Goal: Transaction & Acquisition: Purchase product/service

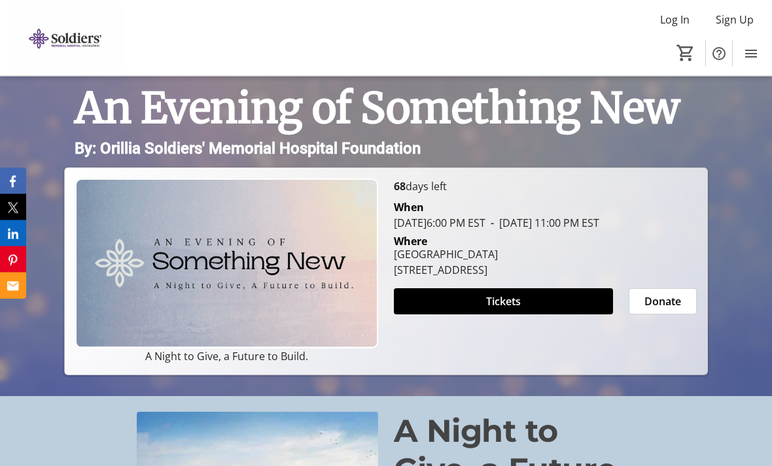
scroll to position [150, 0]
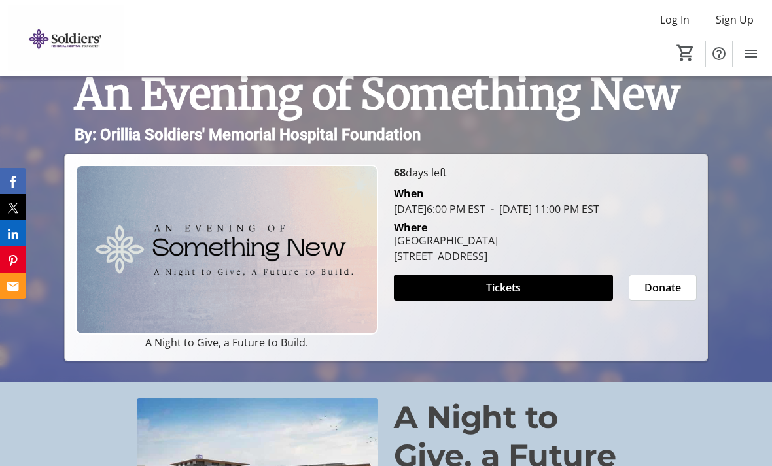
click at [533, 303] on span at bounding box center [503, 287] width 219 height 31
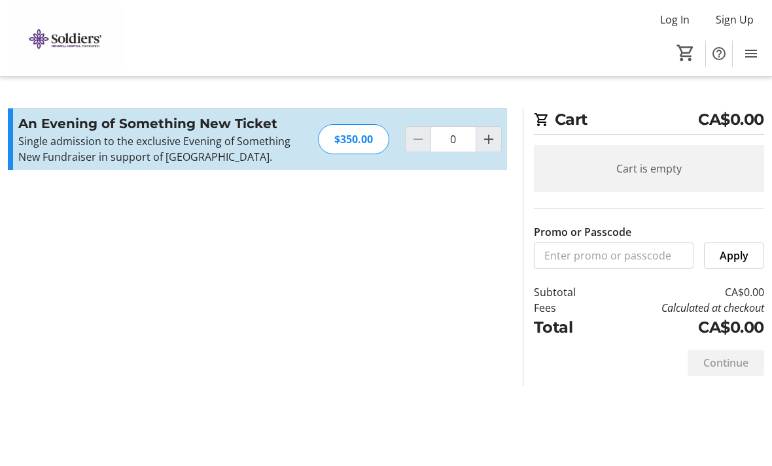
click at [492, 143] on mat-icon "Increment by one" at bounding box center [489, 139] width 16 height 16
click at [491, 147] on mat-icon "Increment by one" at bounding box center [489, 139] width 16 height 16
type input "2"
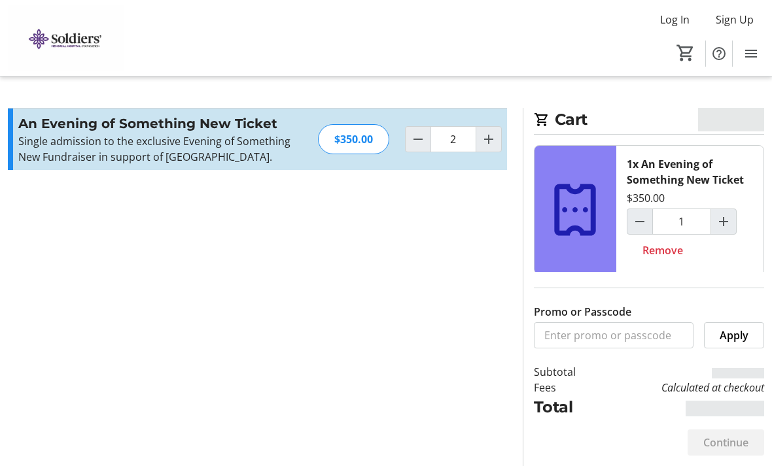
type input "2"
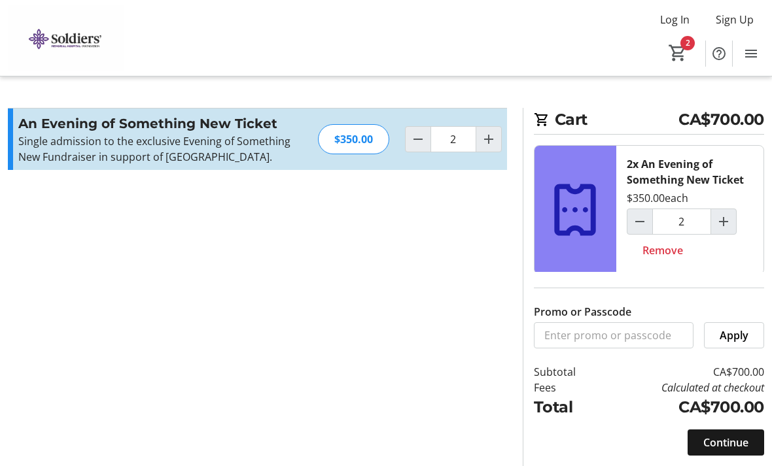
click at [727, 443] on span "Continue" at bounding box center [725, 443] width 45 height 16
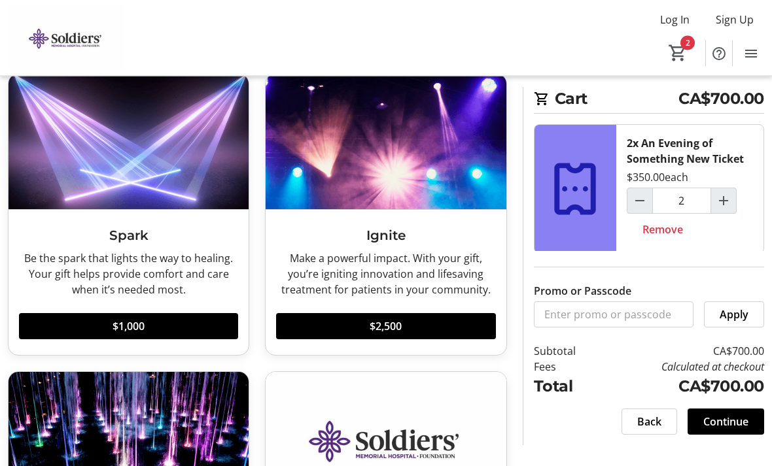
scroll to position [79, 0]
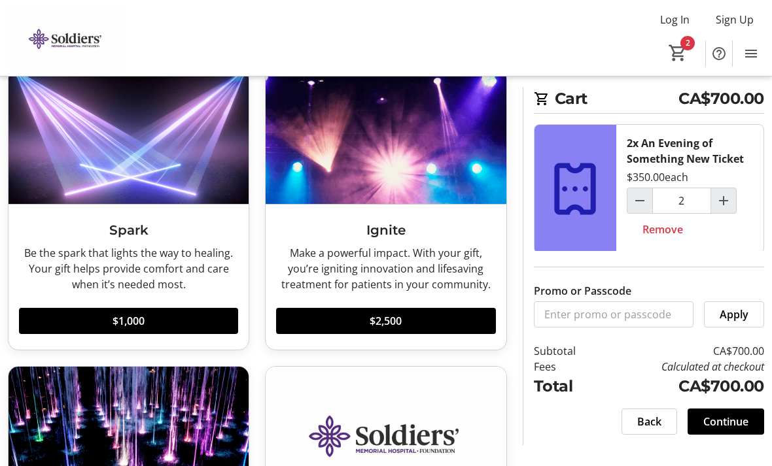
click at [143, 323] on span "$1,000" at bounding box center [128, 321] width 32 height 16
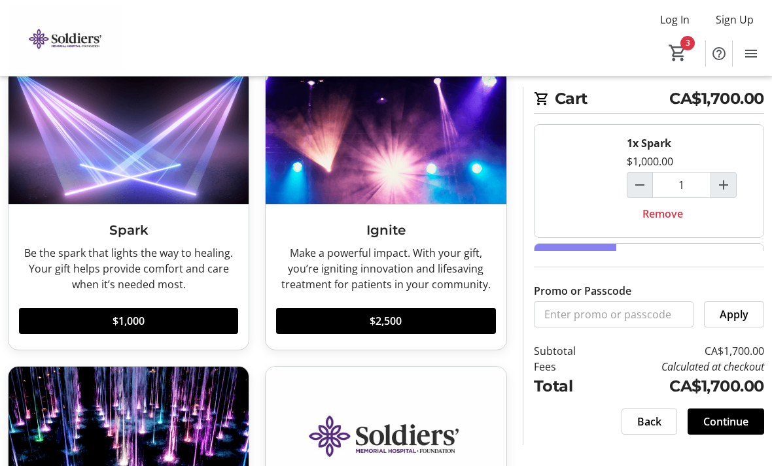
click at [732, 430] on span "Continue" at bounding box center [725, 422] width 45 height 16
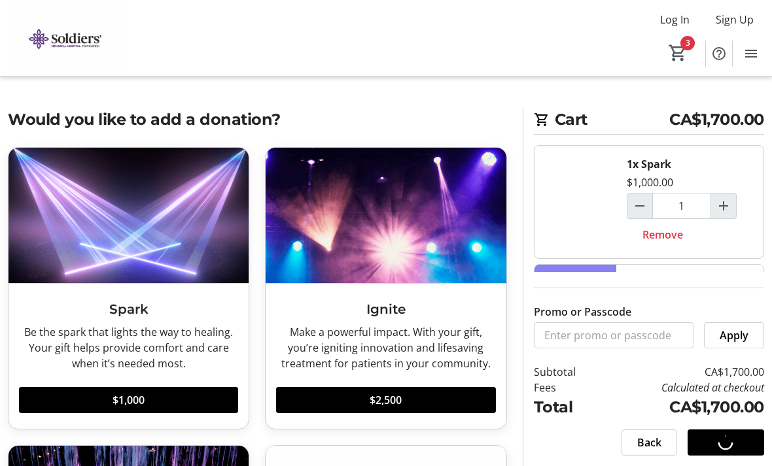
select select "CA"
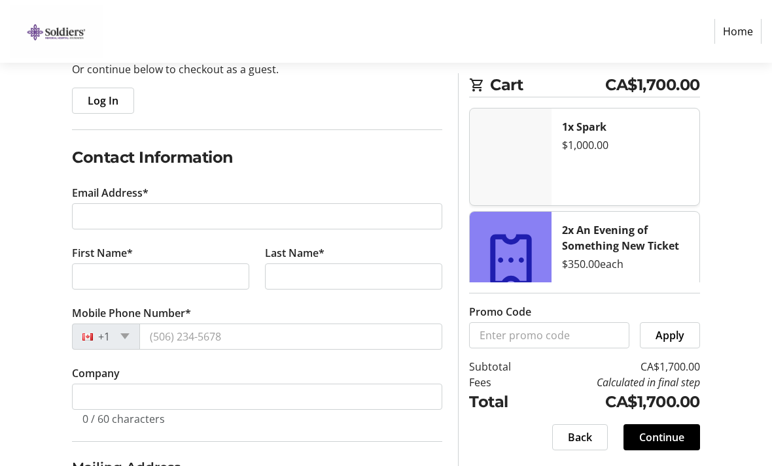
scroll to position [144, 0]
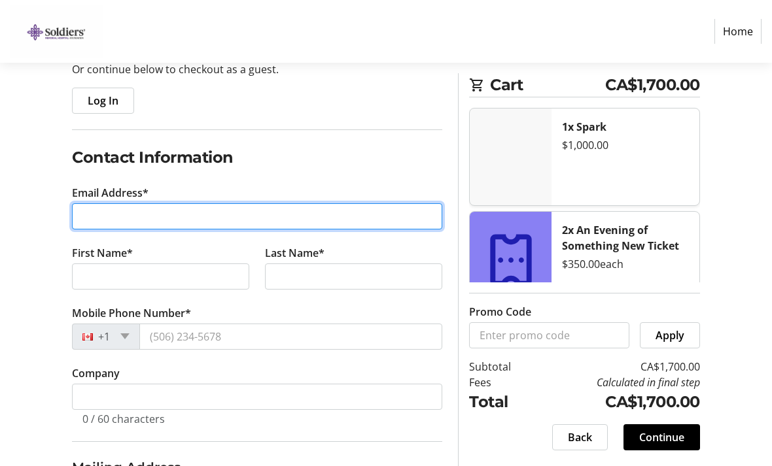
click at [316, 222] on input "Email Address*" at bounding box center [257, 216] width 370 height 26
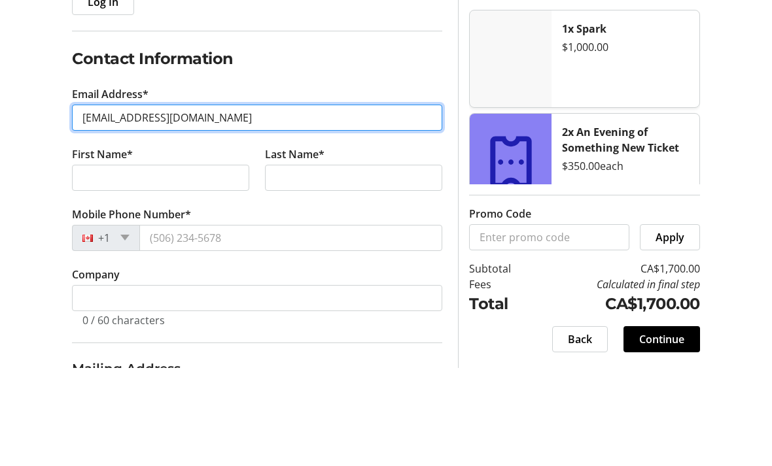
type input "[EMAIL_ADDRESS][DOMAIN_NAME]"
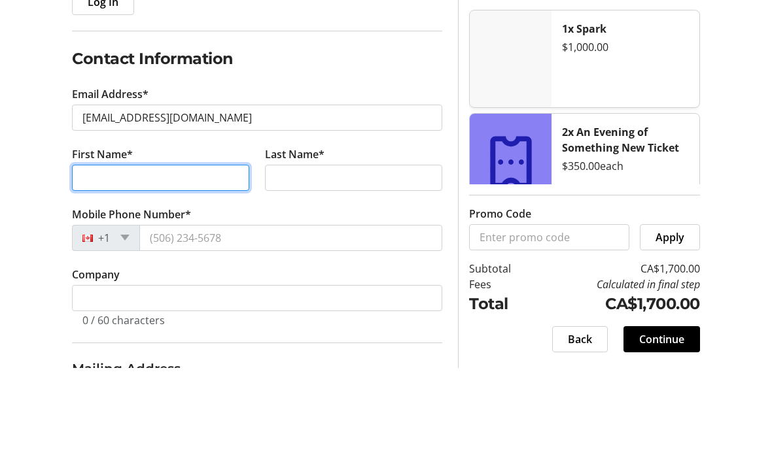
click at [93, 263] on input "First Name*" at bounding box center [160, 276] width 177 height 26
type input "[PERSON_NAME]"
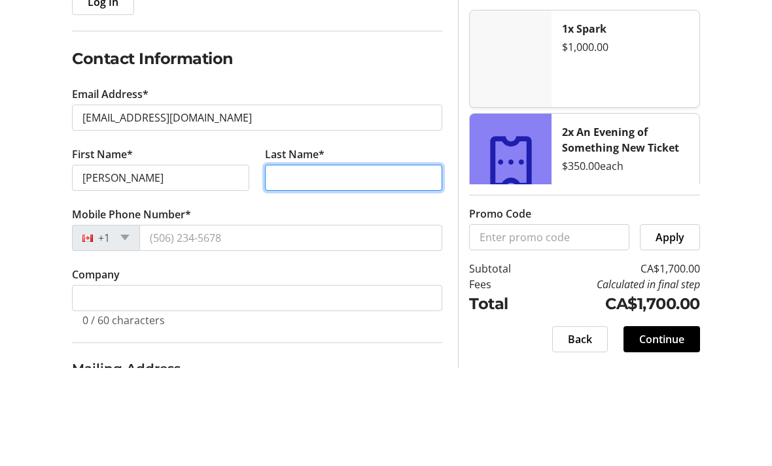
click at [381, 263] on input "Last Name*" at bounding box center [353, 276] width 177 height 26
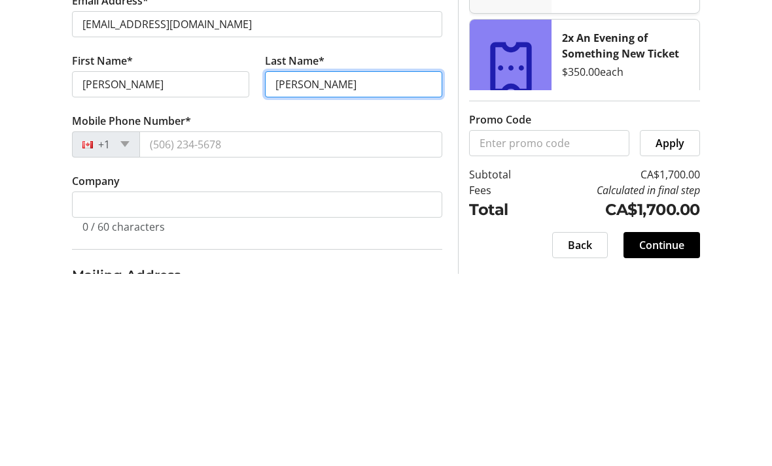
type input "[PERSON_NAME]"
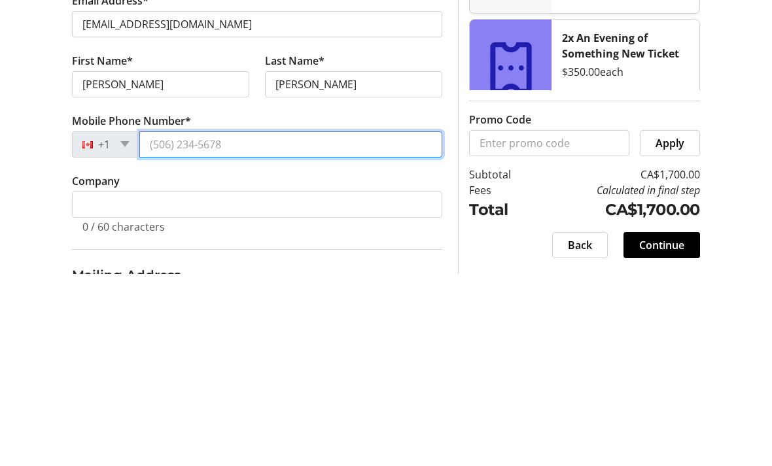
click at [294, 324] on input "Mobile Phone Number*" at bounding box center [290, 337] width 303 height 26
type input "[PHONE_NUMBER]"
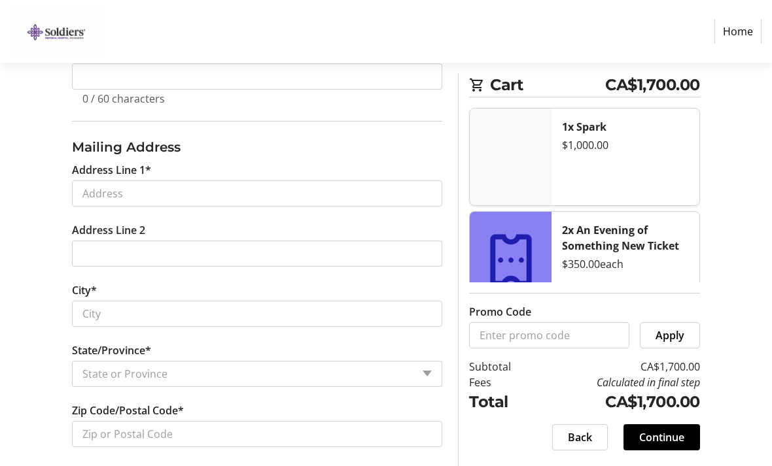
scroll to position [493, 0]
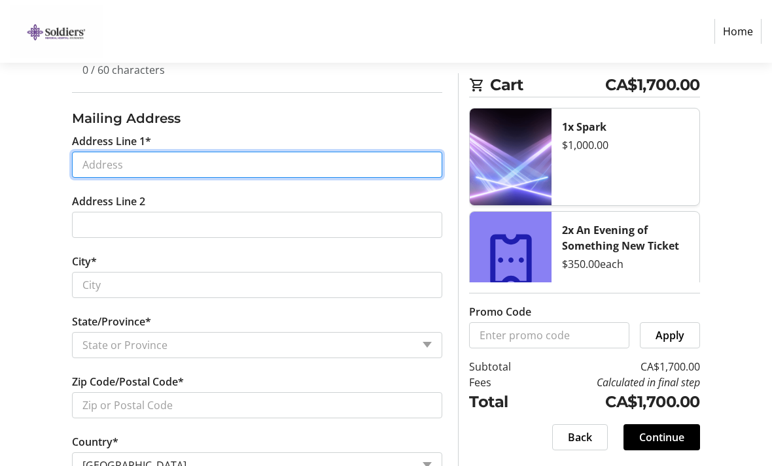
click at [356, 169] on input "Address Line 1*" at bounding box center [257, 165] width 370 height 26
type input "[STREET_ADDRESS]"
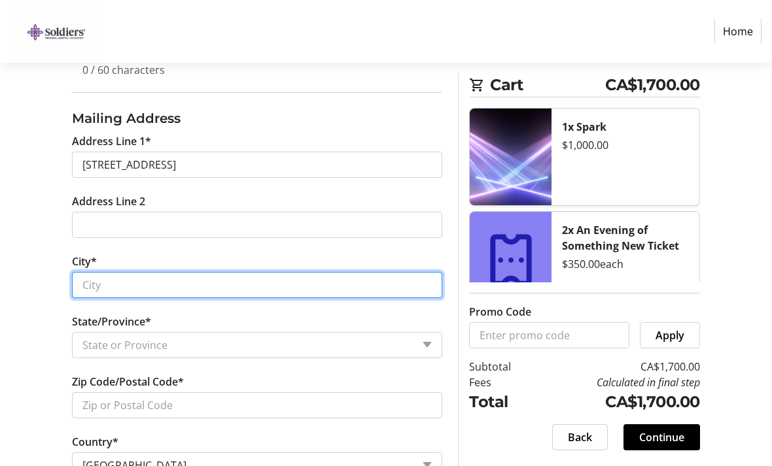
type input "[GEOGRAPHIC_DATA]"
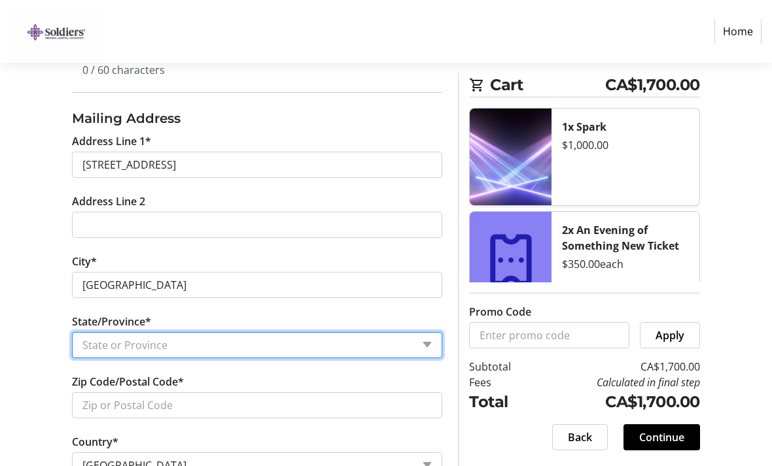
select select "ON"
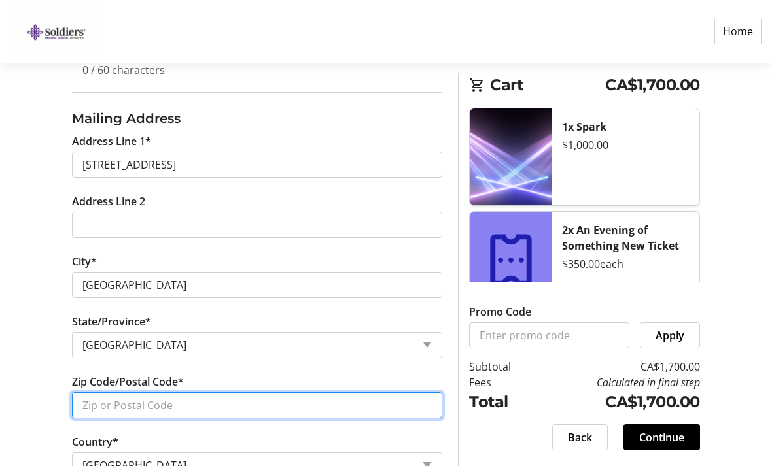
type input "M1M 2N6"
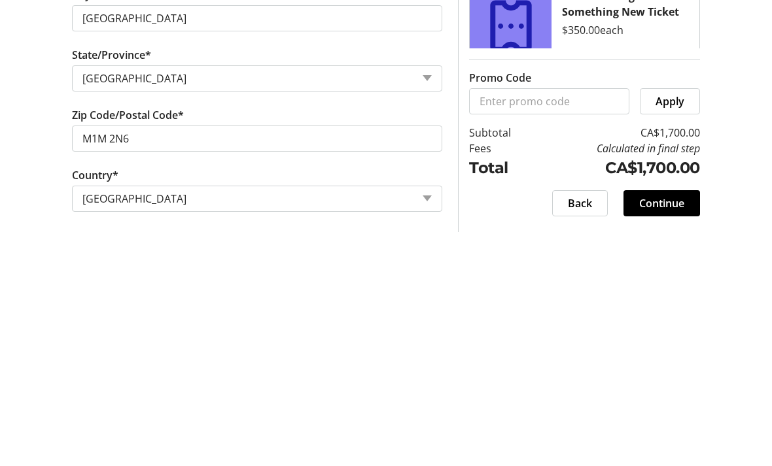
scroll to position [535, 0]
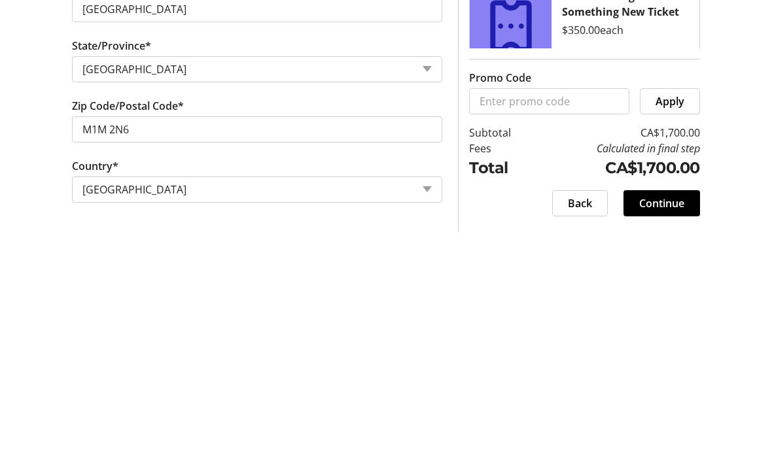
click at [662, 430] on span "Continue" at bounding box center [661, 438] width 45 height 16
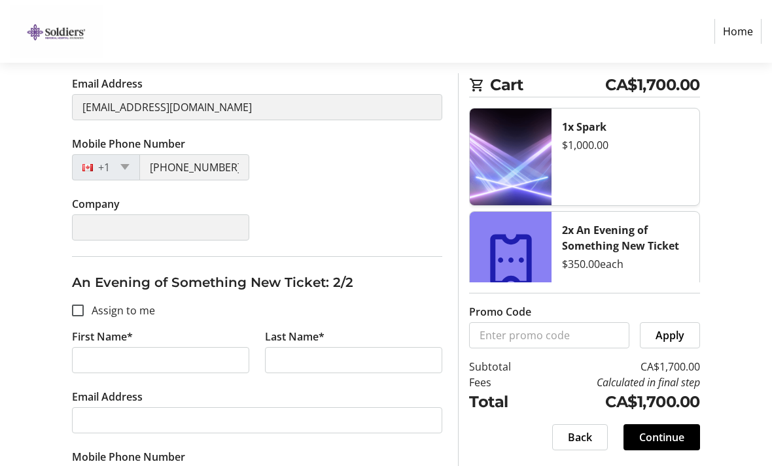
scroll to position [289, 0]
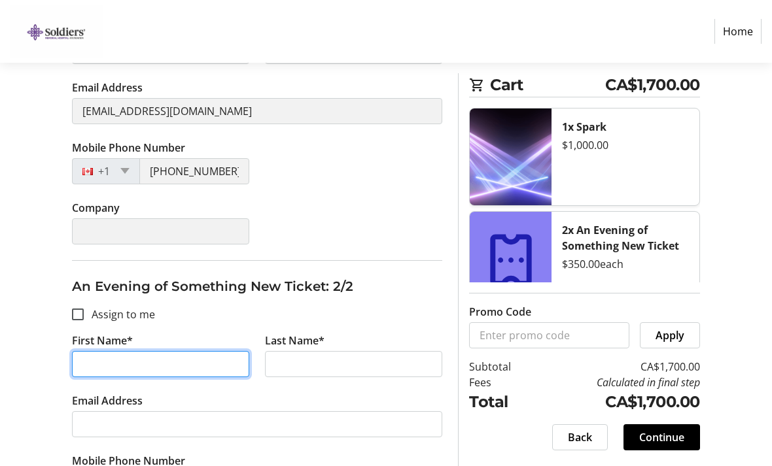
click at [187, 368] on input "First Name*" at bounding box center [160, 365] width 177 height 26
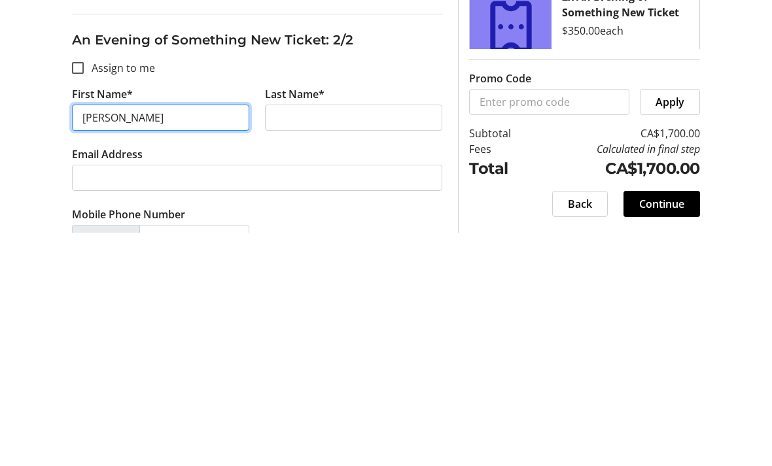
type input "[PERSON_NAME]"
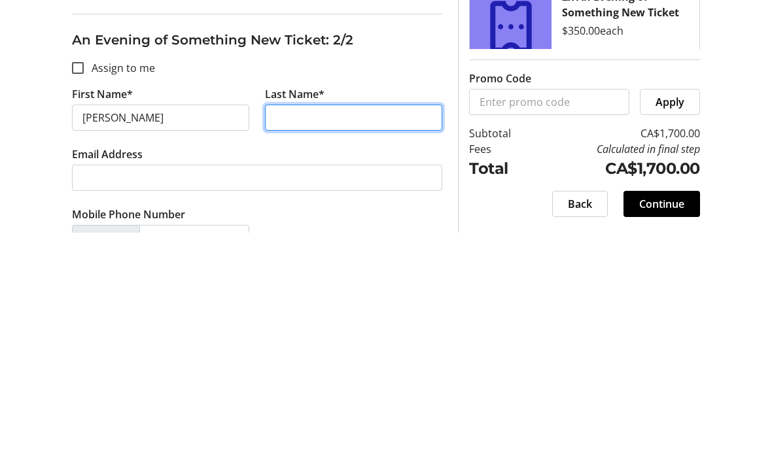
click at [388, 339] on input "Last Name*" at bounding box center [353, 352] width 177 height 26
type input "Boden"
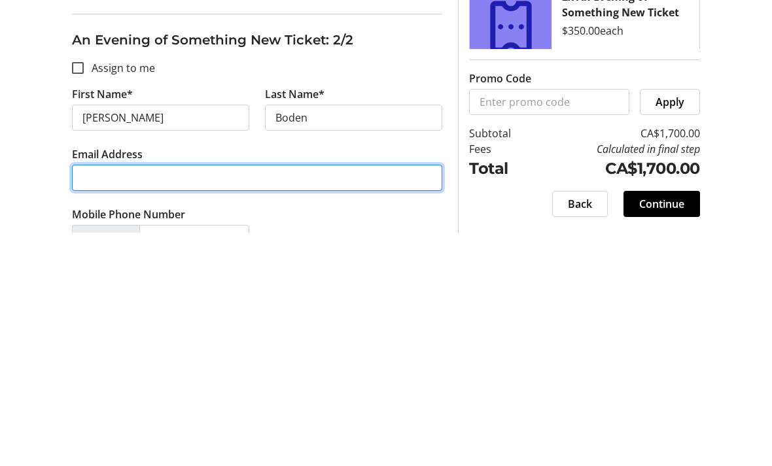
click at [391, 399] on input "Email Address" at bounding box center [257, 412] width 370 height 26
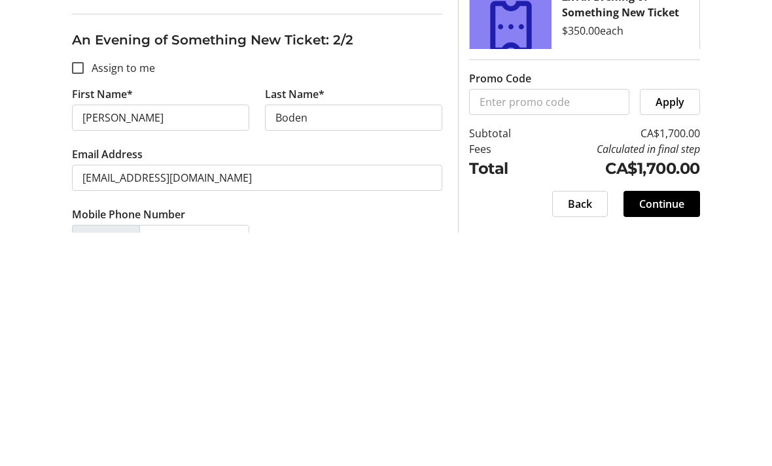
scroll to position [354, 0]
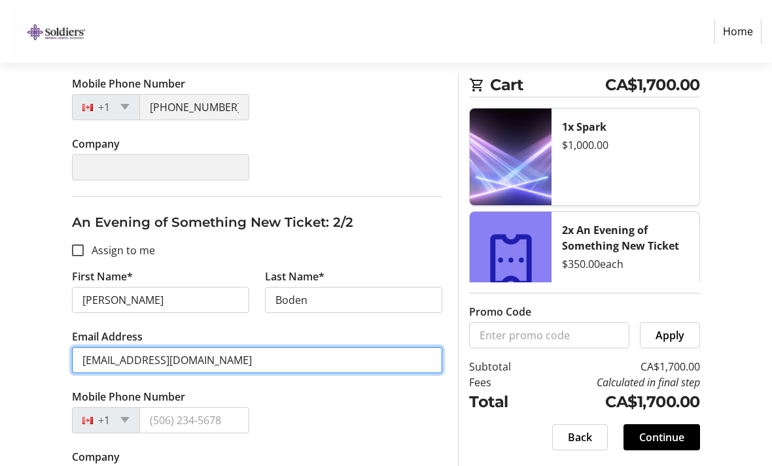
type input "[EMAIL_ADDRESS][DOMAIN_NAME]"
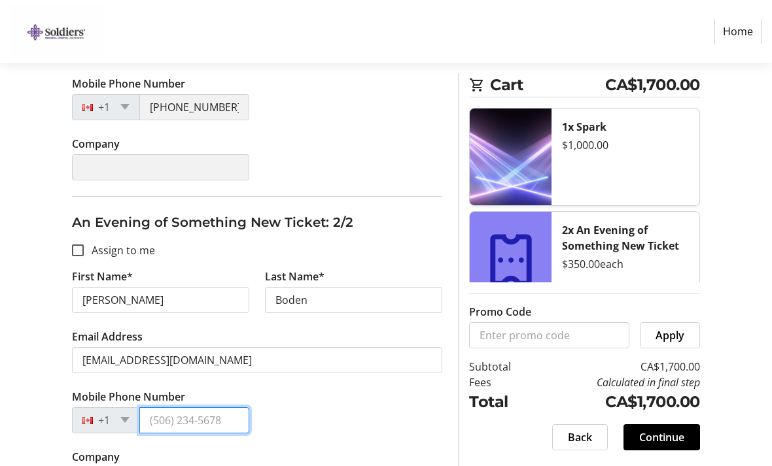
click at [213, 417] on input "Mobile Phone Number" at bounding box center [194, 420] width 110 height 26
type input "[PHONE_NUMBER]"
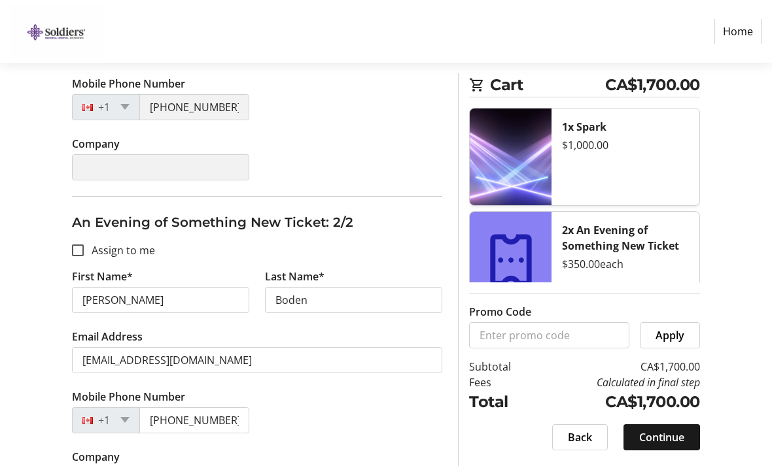
click at [662, 445] on span "Continue" at bounding box center [661, 438] width 45 height 16
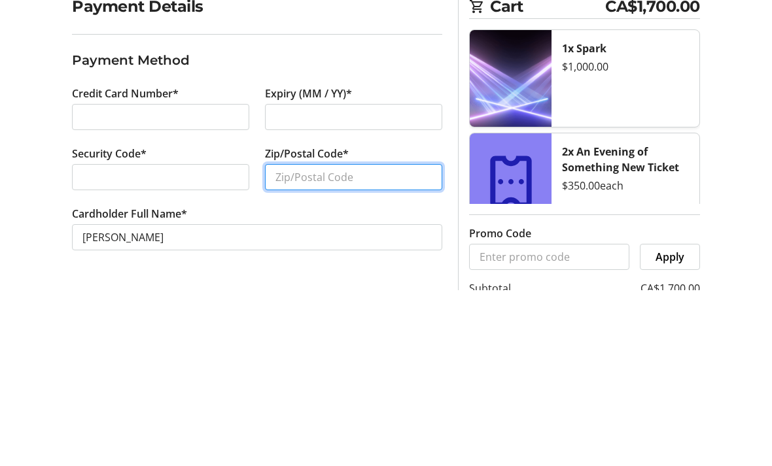
click at [398, 341] on input "Zip/Postal Code*" at bounding box center [353, 354] width 177 height 26
type input "M1M 2N6"
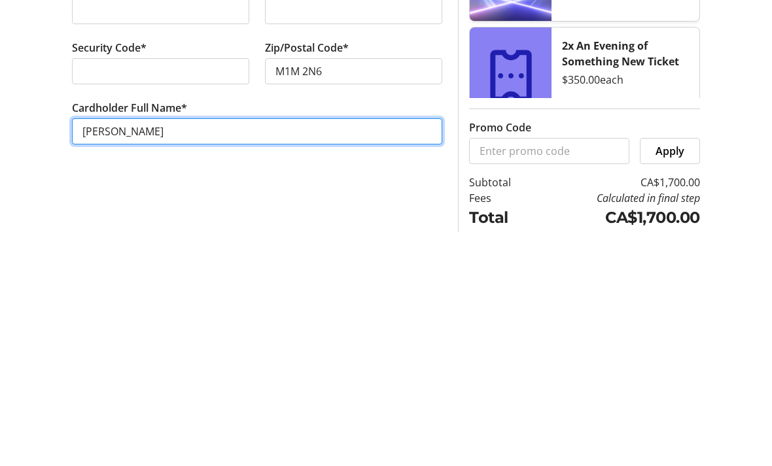
scroll to position [55, 0]
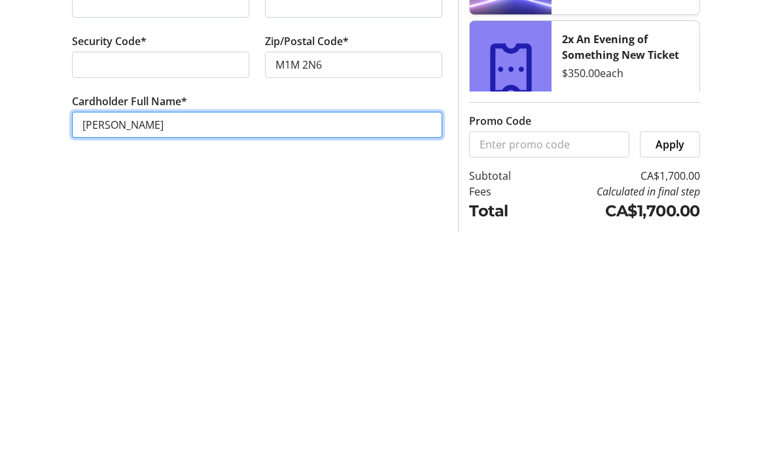
click at [238, 346] on input "[PERSON_NAME]" at bounding box center [257, 359] width 370 height 26
click at [125, 346] on input "[PERSON_NAME]" at bounding box center [257, 359] width 370 height 26
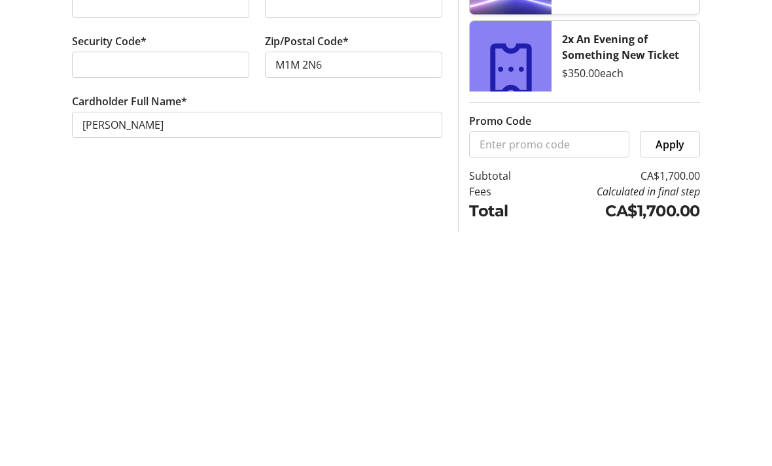
scroll to position [81, 0]
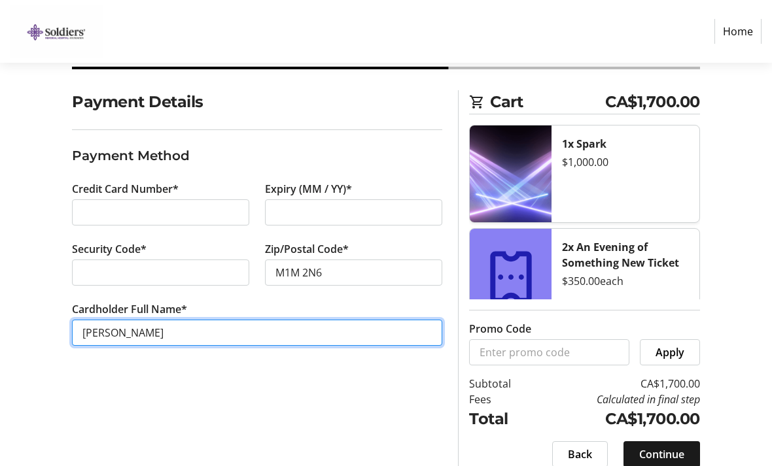
type input "[PERSON_NAME]"
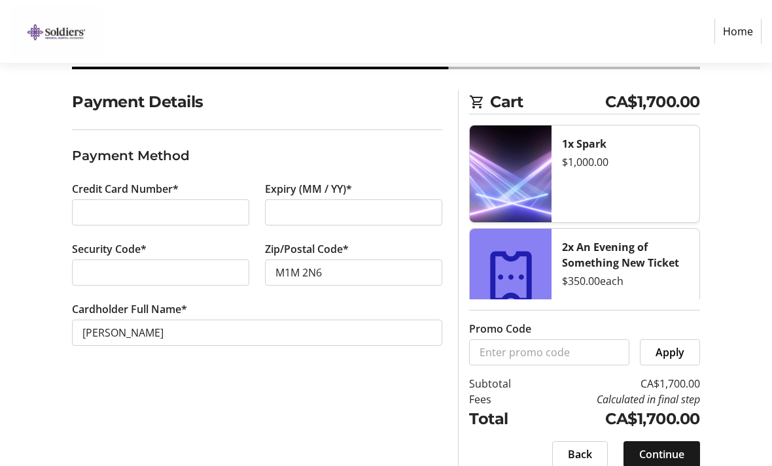
click at [665, 462] on span "Continue" at bounding box center [661, 455] width 45 height 16
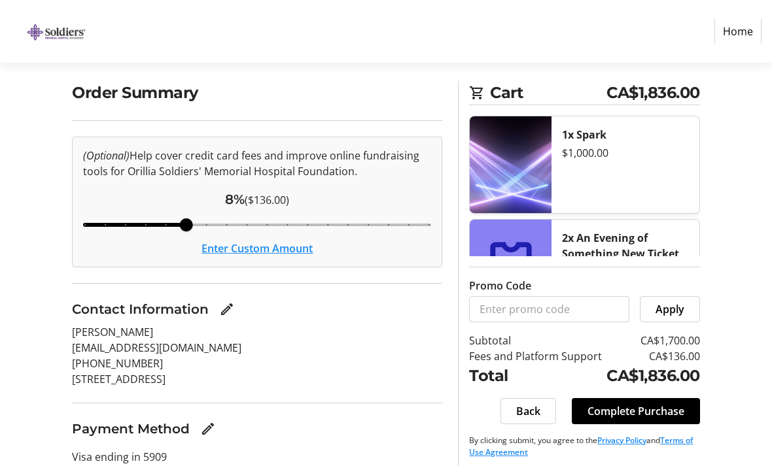
scroll to position [109, 0]
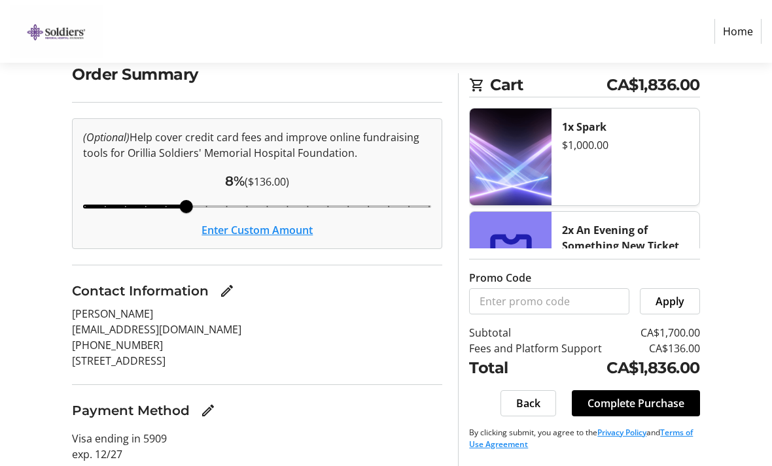
checkbox input "false"
type input "3"
click at [92, 204] on input "Cover fees percentage" at bounding box center [256, 206] width 375 height 29
click at [643, 411] on span "Complete Purchase" at bounding box center [635, 404] width 97 height 16
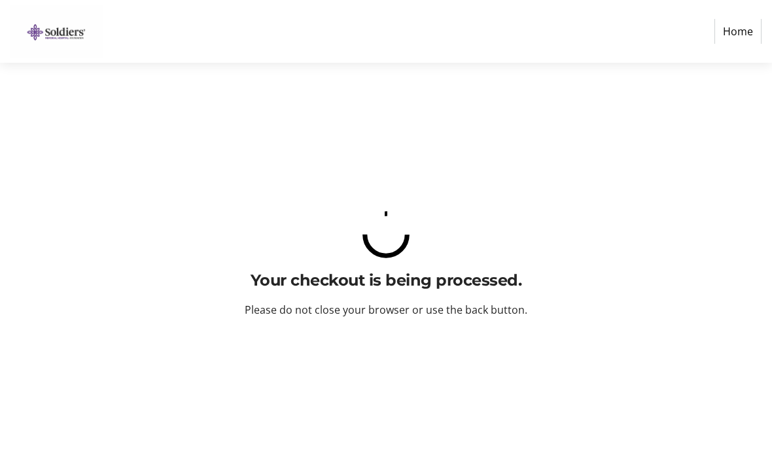
scroll to position [0, 0]
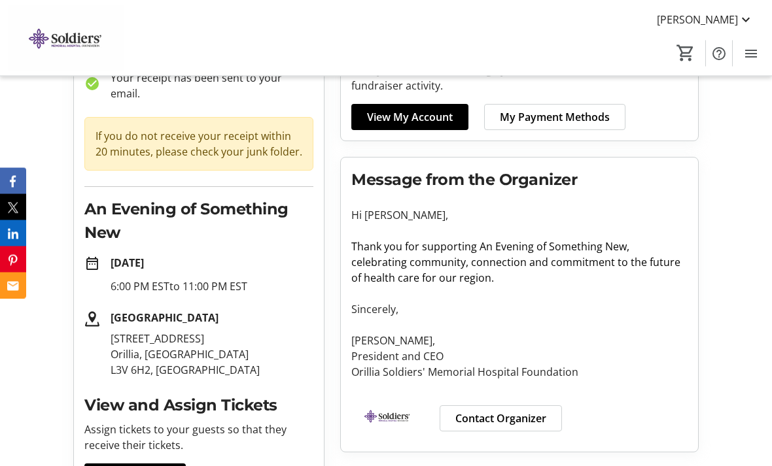
scroll to position [177, 0]
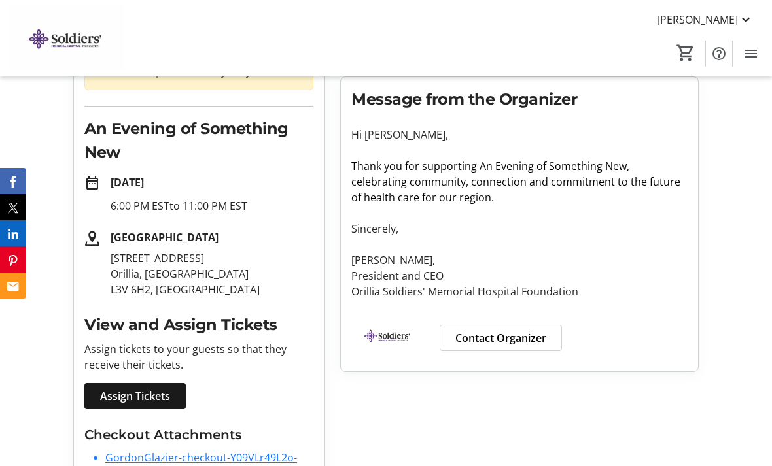
click at [134, 388] on span "Assign Tickets" at bounding box center [135, 396] width 70 height 16
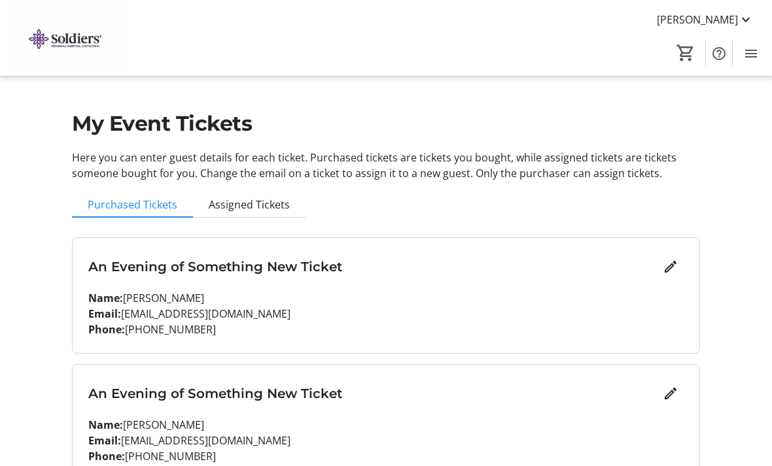
scroll to position [24, 0]
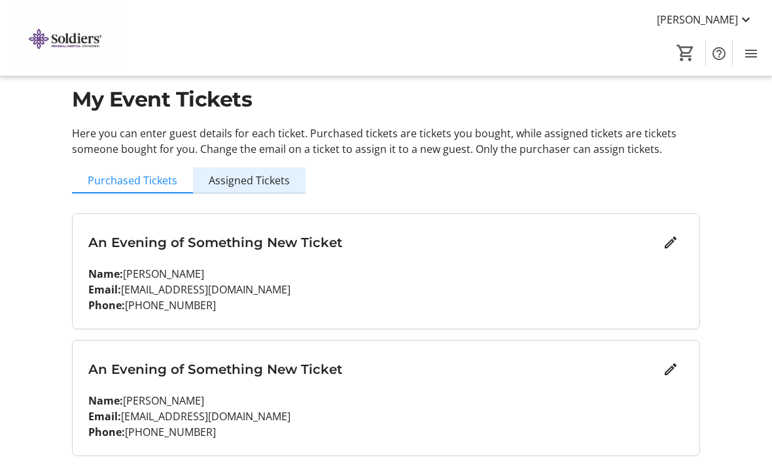
click at [257, 182] on span "Assigned Tickets" at bounding box center [249, 180] width 81 height 10
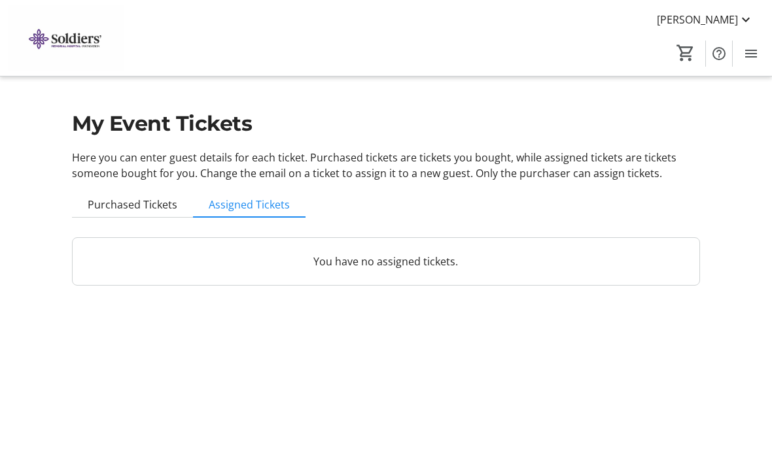
click at [127, 204] on span "Purchased Tickets" at bounding box center [133, 204] width 90 height 10
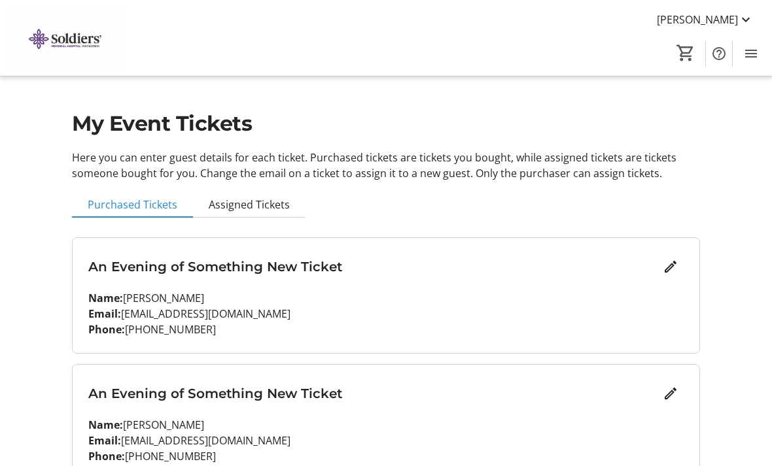
click at [741, 26] on mat-icon at bounding box center [746, 20] width 16 height 16
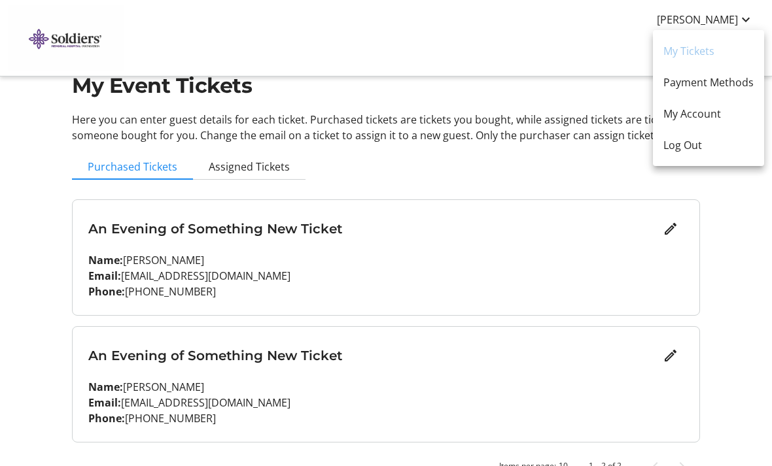
scroll to position [42, 0]
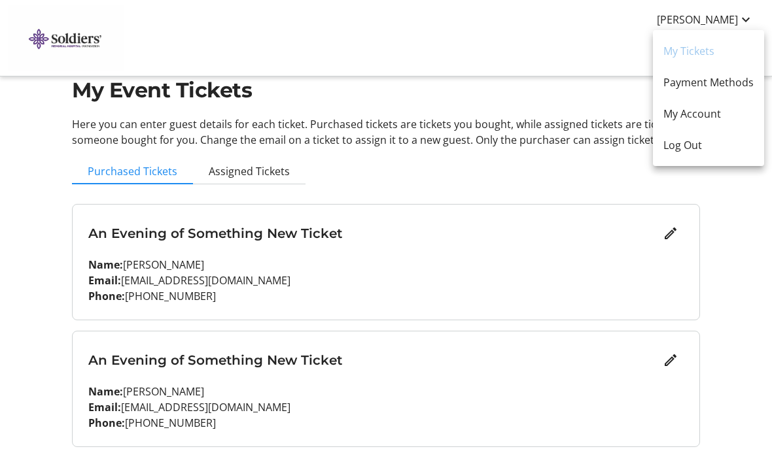
scroll to position [24, 0]
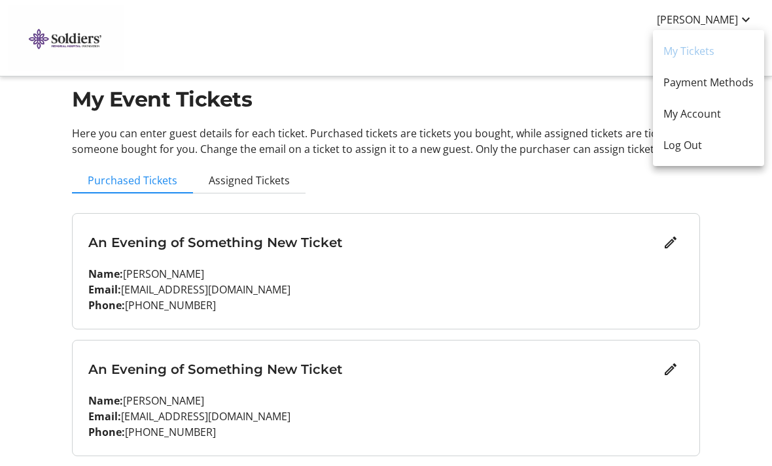
click at [732, 299] on div at bounding box center [386, 233] width 772 height 466
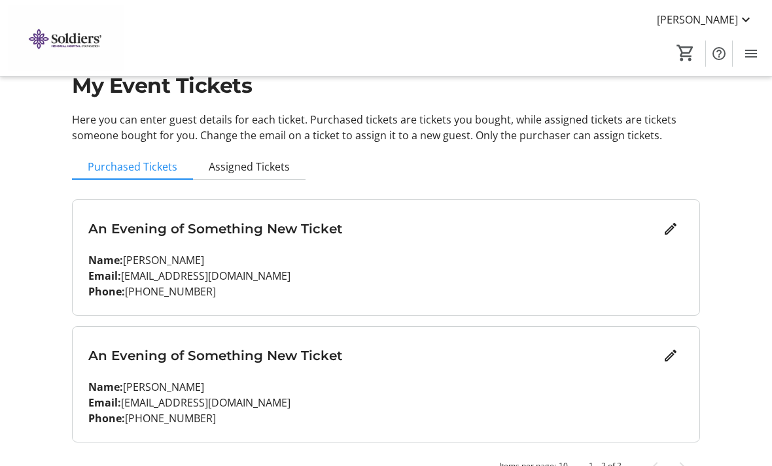
scroll to position [66, 0]
